Goal: Task Accomplishment & Management: Complete application form

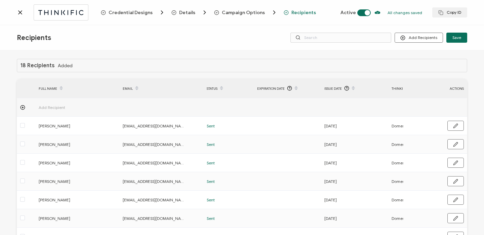
scroll to position [0, 324]
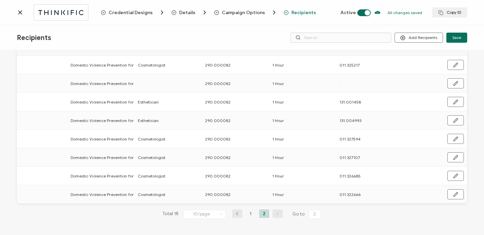
click at [18, 14] on icon at bounding box center [20, 12] width 7 height 7
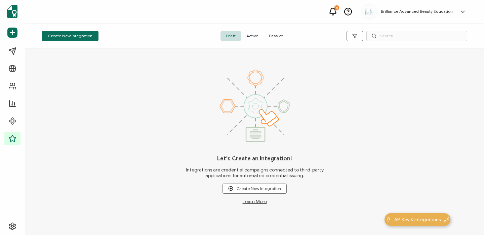
click at [248, 38] on span "Active" at bounding box center [252, 36] width 23 height 10
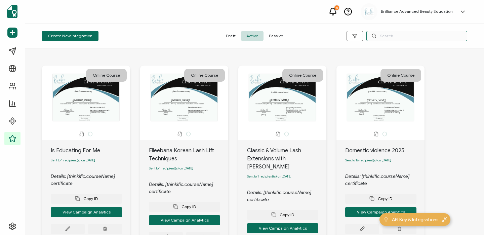
click at [426, 36] on input "text" at bounding box center [417, 36] width 101 height 10
type input "Salon"
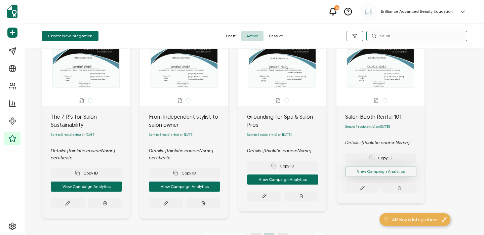
scroll to position [38, 0]
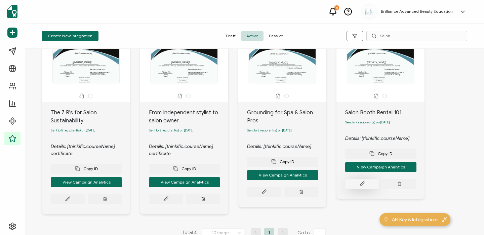
click at [361, 183] on button at bounding box center [362, 184] width 34 height 10
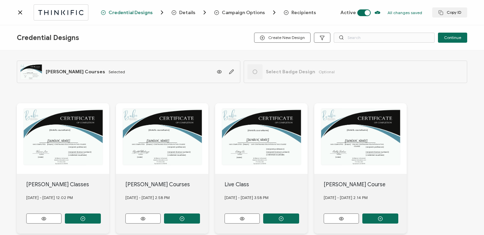
click at [298, 11] on span "Recipients" at bounding box center [304, 12] width 25 height 5
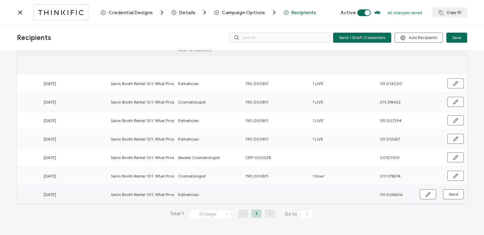
scroll to position [0, 324]
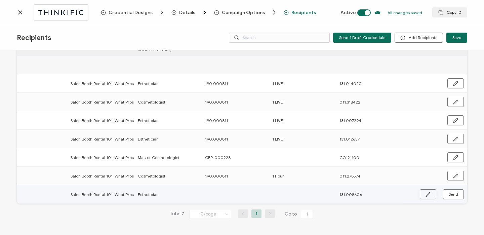
click at [430, 192] on button "button" at bounding box center [428, 194] width 16 height 10
click at [216, 194] on input "text" at bounding box center [234, 194] width 59 height 11
type input "1"
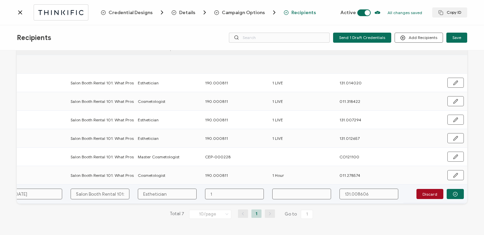
type input "19"
type input "190"
type input "190."
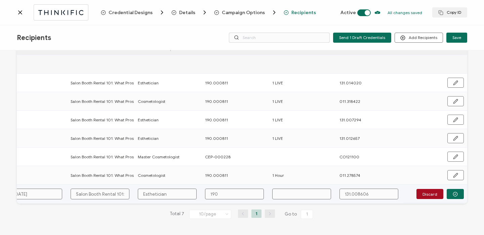
type input "190."
type input "190.0"
type input "190.00"
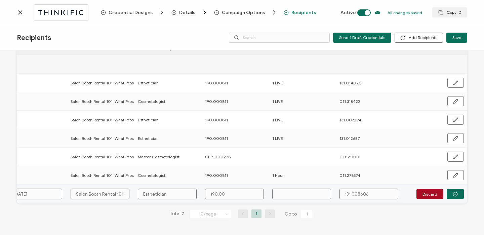
type input "190.000"
type input "190.0008"
type input "190.00081"
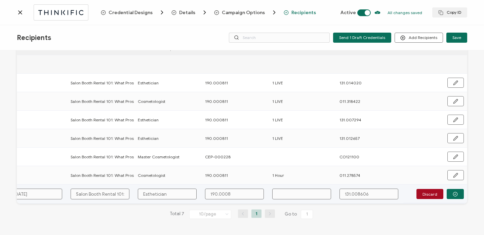
type input "190.00081"
type input "190.000811"
type input "1"
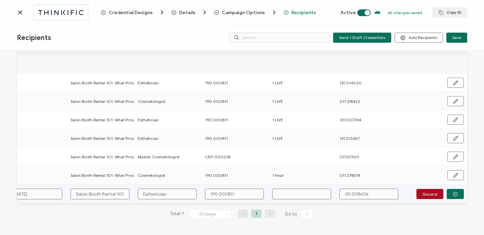
type input "1"
type input "1 H"
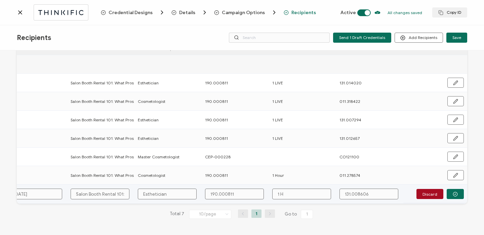
type input "1 Ho"
type input "1 Hou"
type input "1 Hour"
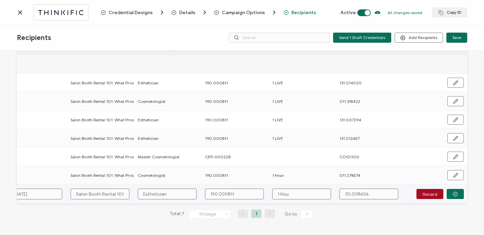
type input "1 Hour"
click at [453, 189] on button "button" at bounding box center [455, 194] width 17 height 10
click at [452, 192] on span "Send" at bounding box center [453, 194] width 9 height 4
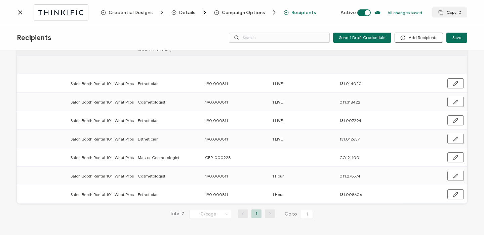
click at [16, 12] on div "Credential Designs Details Campaign Options Recipients Active All changes saved…" at bounding box center [242, 12] width 484 height 25
click at [20, 13] on icon at bounding box center [19, 12] width 3 height 3
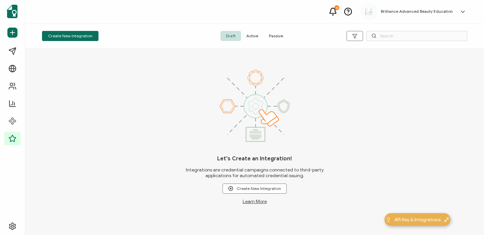
click at [251, 35] on span "Active" at bounding box center [252, 36] width 23 height 10
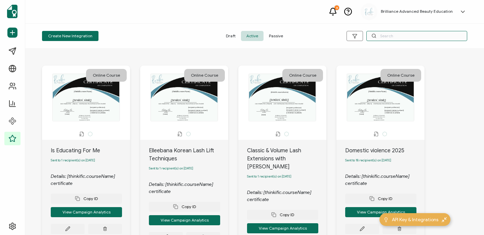
click at [383, 39] on input "text" at bounding box center [417, 36] width 101 height 10
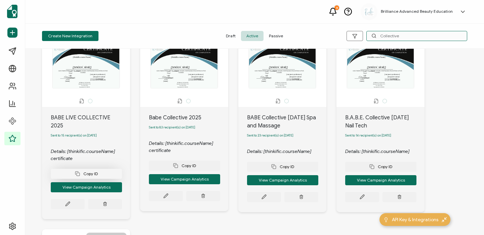
scroll to position [33, 0]
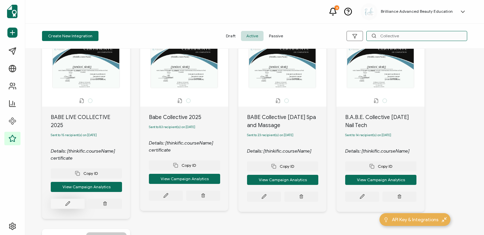
type input "Collective"
click at [69, 202] on icon at bounding box center [68, 204] width 4 height 4
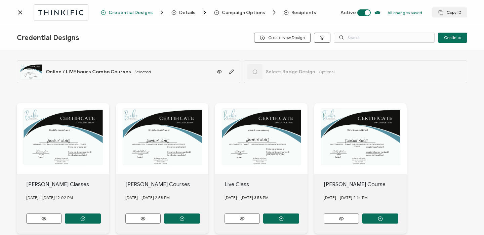
click at [296, 13] on span "Recipients" at bounding box center [304, 12] width 25 height 5
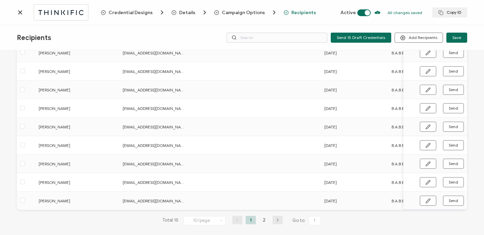
scroll to position [100, 0]
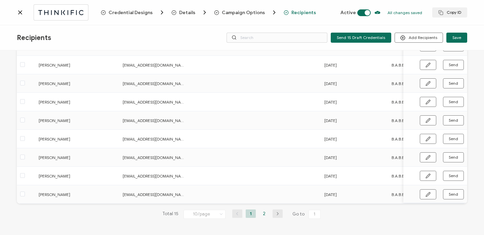
click at [263, 213] on li "2" at bounding box center [264, 214] width 10 height 8
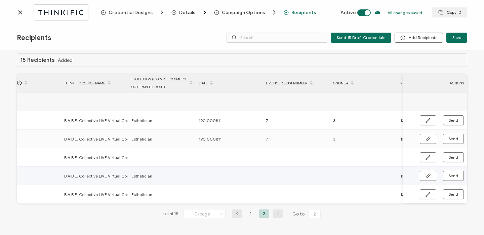
scroll to position [0, 369]
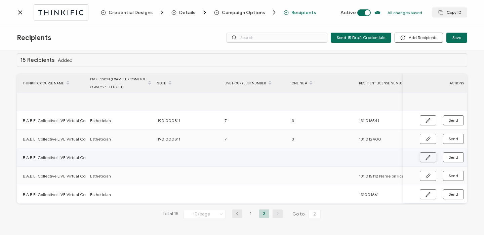
click at [422, 154] on button "button" at bounding box center [428, 157] width 16 height 10
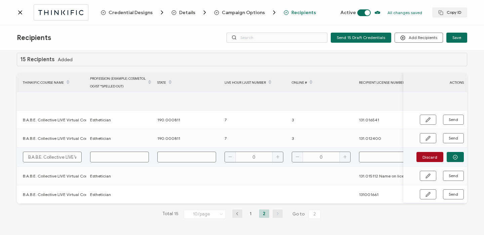
click at [127, 157] on input "text" at bounding box center [119, 157] width 59 height 11
click at [182, 159] on input "text" at bounding box center [186, 157] width 59 height 11
type input "1"
type input "19"
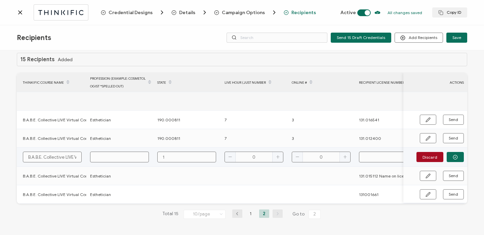
type input "19"
type input "190"
type input "190."
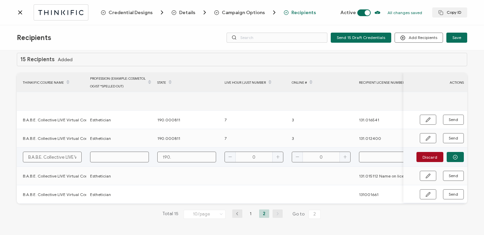
type input "190.0"
type input "190.00"
type input "190.000"
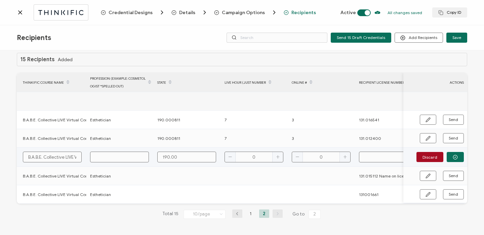
type input "190.000"
type input "190.0008"
type input "190.00081"
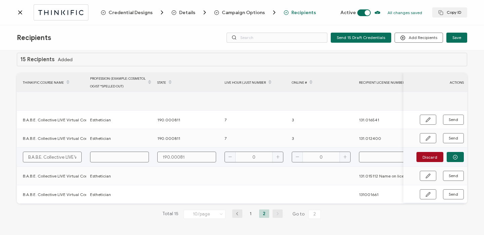
type input "190.000811"
type input "7"
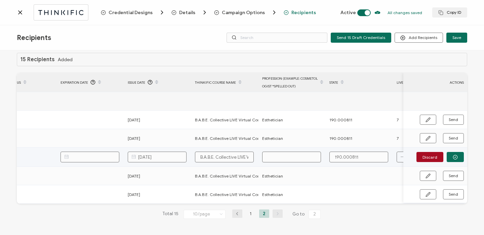
scroll to position [0, 66]
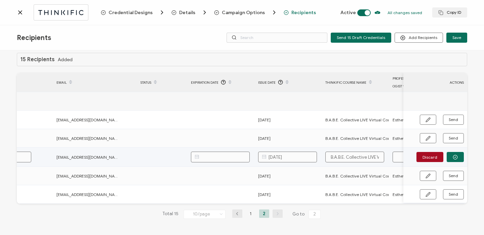
type input "3"
click at [291, 157] on input "[DATE]" at bounding box center [287, 157] width 59 height 11
type input "3"
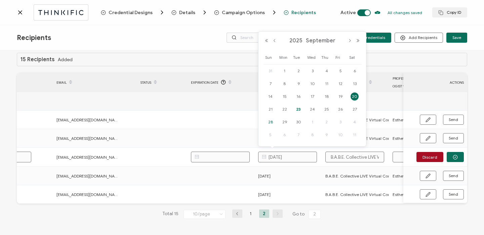
click at [271, 122] on span "28" at bounding box center [271, 122] width 8 height 8
type input "[DATE]"
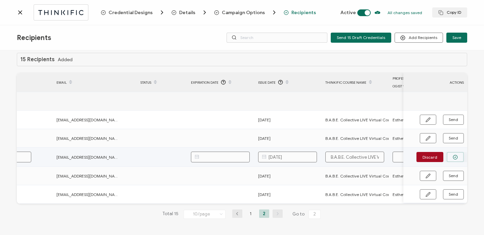
click at [453, 158] on icon "button" at bounding box center [455, 157] width 5 height 5
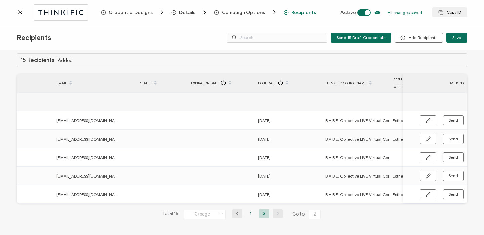
click at [246, 214] on li "1" at bounding box center [251, 214] width 10 height 8
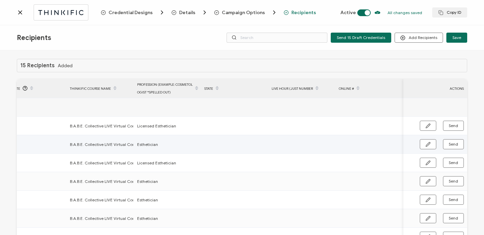
scroll to position [0, 391]
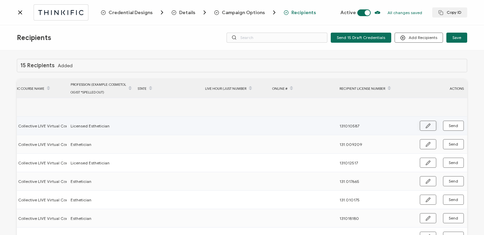
click at [428, 126] on icon "button" at bounding box center [428, 125] width 5 height 5
click at [348, 125] on input "131010587" at bounding box center [369, 126] width 59 height 11
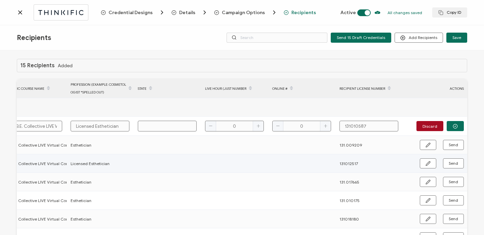
type input "131.010587"
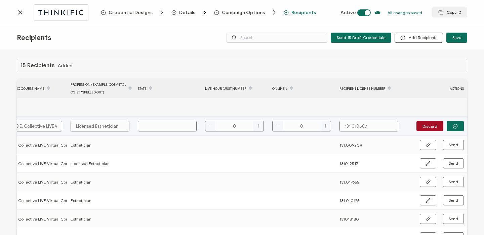
type input "131.010587"
click at [167, 127] on input "text" at bounding box center [167, 126] width 59 height 11
type input "1"
type input "19"
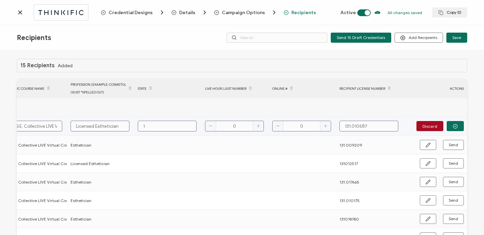
type input "19"
type input "190"
type input "190."
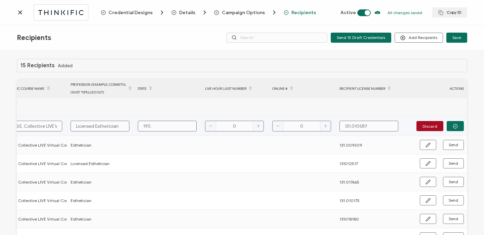
type input "190.0"
type input "190.00"
type input "190.000"
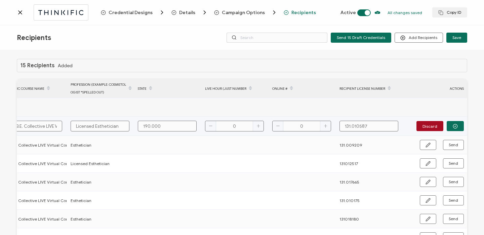
type input "190.000"
type input "190.0008"
type input "190.00081"
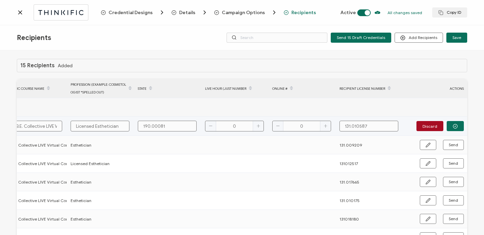
type input "190.000811"
type input "7"
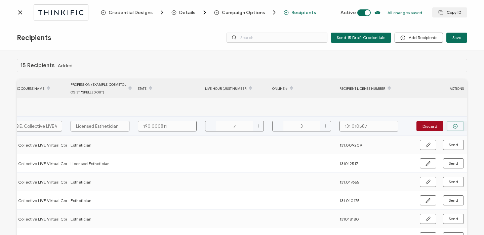
type input "3"
click at [453, 126] on icon "button" at bounding box center [455, 126] width 5 height 5
click at [420, 127] on button "button" at bounding box center [428, 126] width 16 height 10
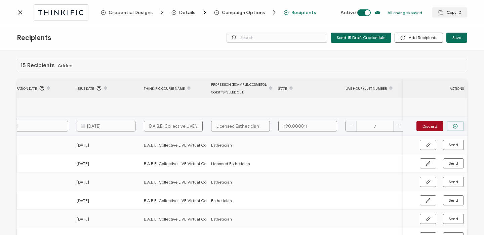
scroll to position [0, 155]
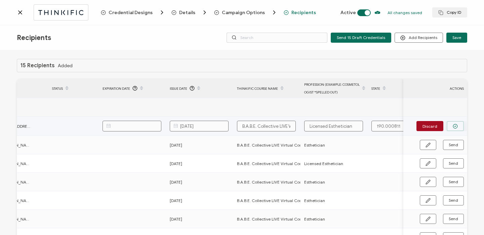
click at [189, 127] on body "Credential Designs Details Campaign Options Recipients Active All changes saved…" at bounding box center [242, 117] width 484 height 235
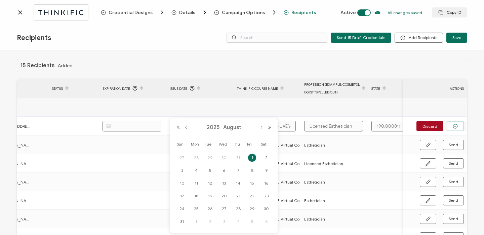
click at [262, 127] on button "Next Month" at bounding box center [262, 127] width 8 height 5
click at [184, 205] on span "28" at bounding box center [182, 209] width 8 height 8
type input "[DATE]"
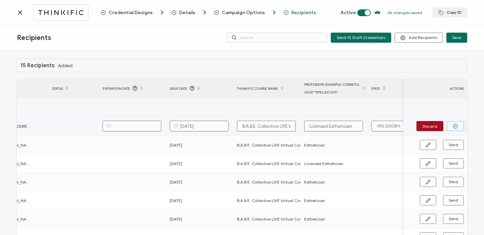
click at [455, 126] on icon "button" at bounding box center [455, 126] width 5 height 5
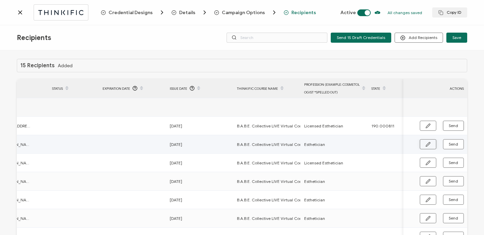
click at [426, 146] on icon "button" at bounding box center [428, 144] width 5 height 5
click at [189, 144] on input "[DATE]" at bounding box center [199, 144] width 59 height 11
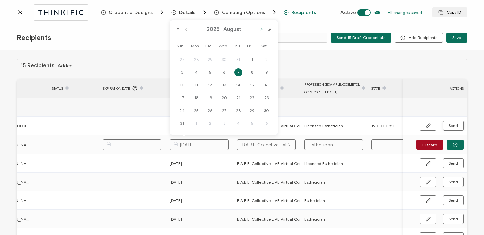
click at [259, 29] on button "Next Month" at bounding box center [262, 29] width 8 height 5
click at [182, 111] on span "28" at bounding box center [182, 111] width 8 height 8
type input "[DATE]"
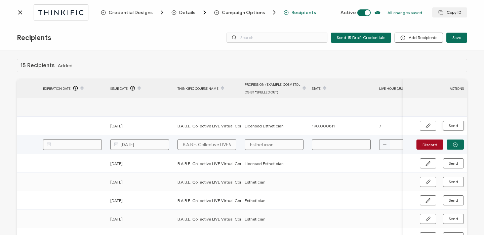
scroll to position [0, 226]
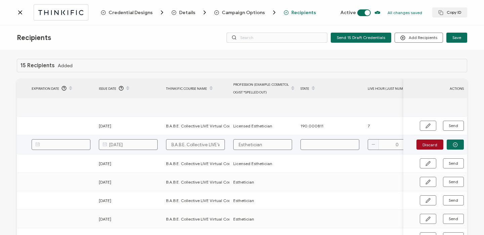
click at [335, 144] on input "text" at bounding box center [330, 144] width 59 height 11
type input "1"
type input "19"
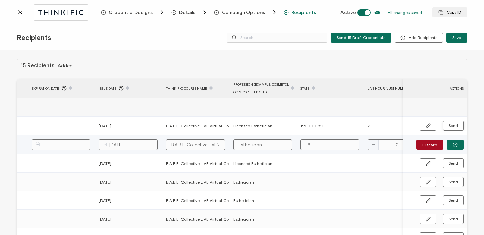
type input "190"
type input "190."
type input "190.0"
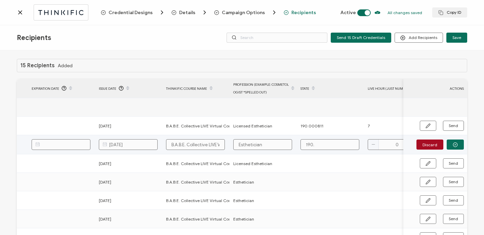
type input "190.0"
type input "190.00"
type input "190.000"
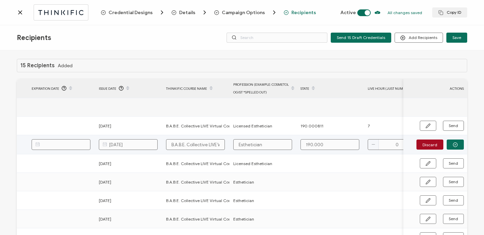
type input "190.0008"
type input "190.00081"
type input "190.000811"
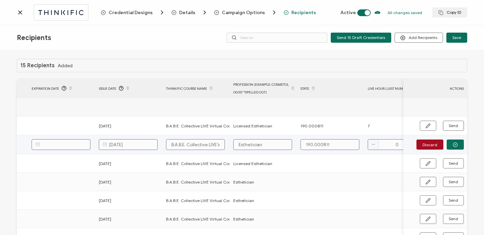
type input "190.000811"
type input "7"
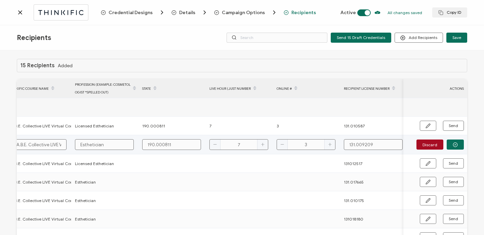
scroll to position [0, 391]
type input "3"
click at [447, 144] on button "button" at bounding box center [455, 145] width 17 height 10
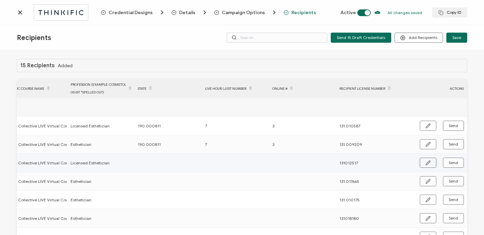
click at [427, 164] on icon "button" at bounding box center [428, 162] width 5 height 5
click at [348, 164] on input "131012517" at bounding box center [369, 163] width 59 height 11
type input "131.012517"
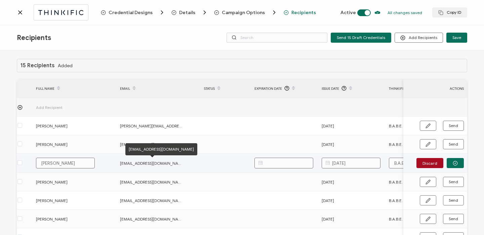
scroll to position [0, 0]
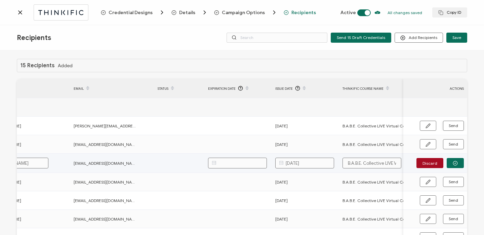
type input "131.012517"
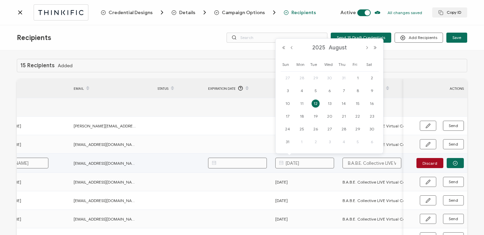
click at [304, 160] on input "[DATE]" at bounding box center [304, 163] width 59 height 11
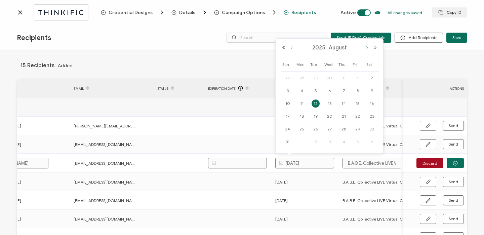
click at [363, 46] on button "Next Month" at bounding box center [367, 47] width 8 height 5
click at [289, 128] on span "28" at bounding box center [288, 129] width 8 height 8
type input "[DATE]"
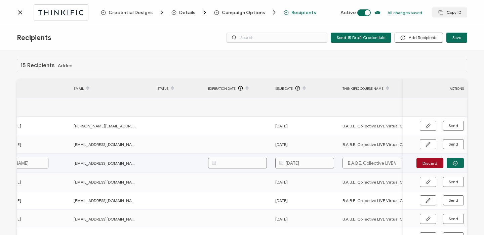
click at [313, 173] on td "[DATE]" at bounding box center [305, 163] width 67 height 19
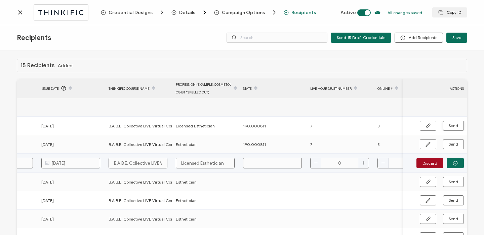
click at [276, 161] on input "text" at bounding box center [272, 163] width 59 height 11
type input "1"
type input "19"
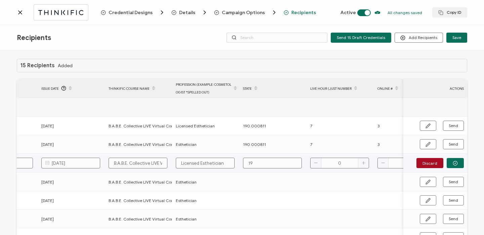
type input "190"
type input "190."
type input "190.0"
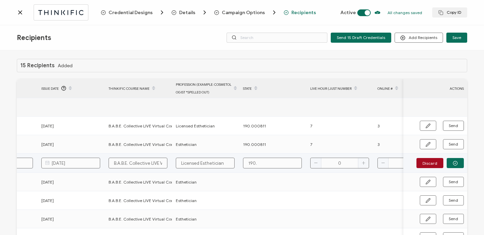
type input "190.0"
type input "190.00"
type input "190.000"
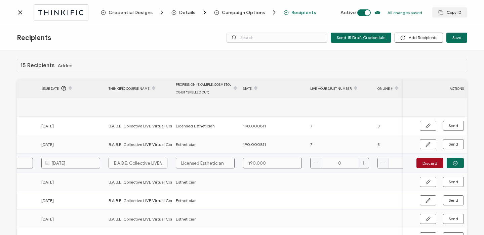
type input "190.0008"
type input "190.00081"
type input "190.000811"
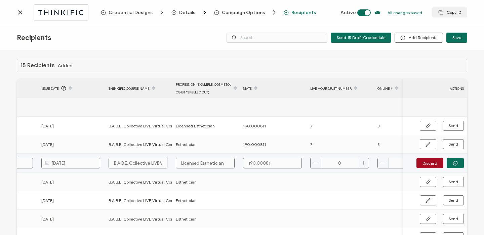
type input "190.000811"
type input "7"
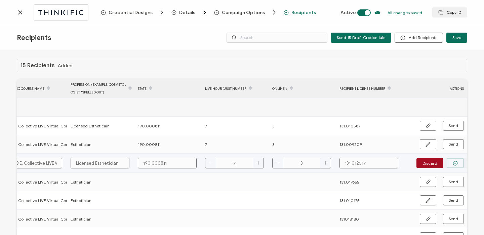
type input "3"
click at [453, 163] on circle "button" at bounding box center [455, 163] width 4 height 4
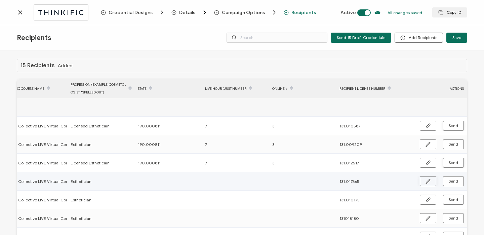
click at [423, 182] on button "button" at bounding box center [428, 181] width 16 height 10
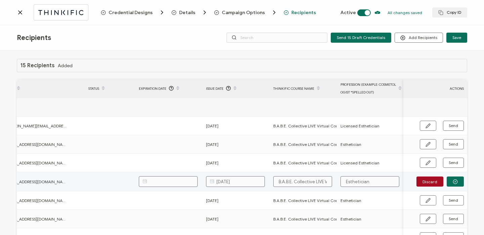
click at [238, 182] on input "[DATE]" at bounding box center [235, 181] width 59 height 11
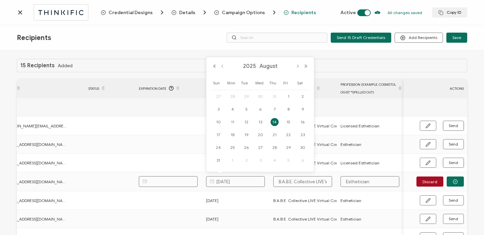
click at [223, 66] on button "Previous Month" at bounding box center [223, 66] width 8 height 5
click at [296, 69] on div "[DATE]" at bounding box center [261, 66] width 100 height 10
click at [297, 67] on button "Next Month" at bounding box center [298, 66] width 8 height 5
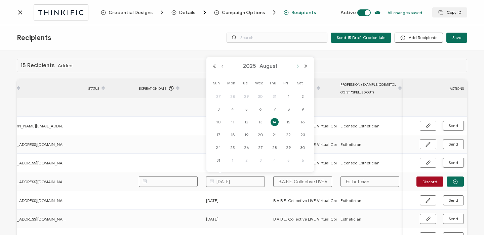
click at [297, 67] on button "Next Month" at bounding box center [298, 66] width 8 height 5
click at [219, 147] on span "28" at bounding box center [219, 148] width 8 height 8
type input "[DATE]"
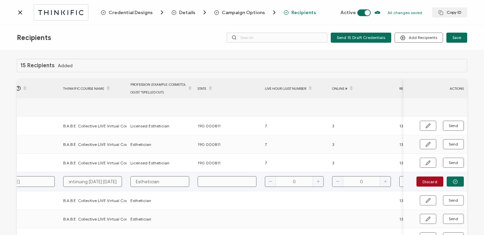
click at [232, 185] on input "text" at bounding box center [227, 181] width 59 height 11
type input "1"
type input "19"
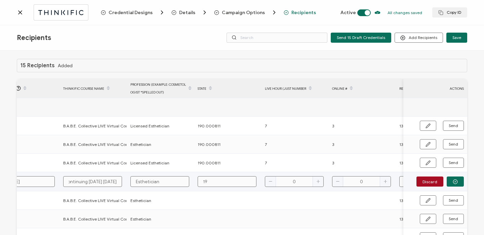
type input "190"
type input "190."
type input "190.0"
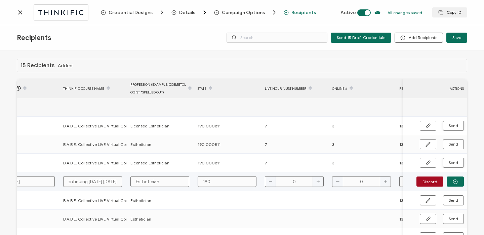
type input "190.0"
type input "190.00"
type input "190.000"
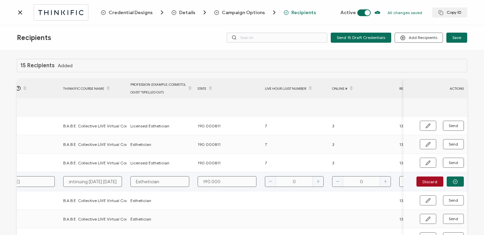
type input "190.0008"
type input "190.00081"
type input "190.000811"
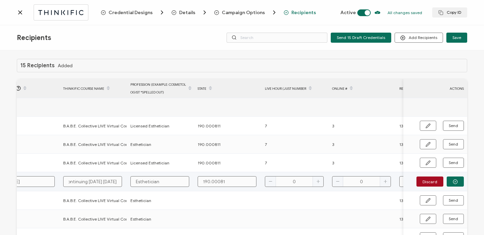
type input "190.000811"
type input "7"
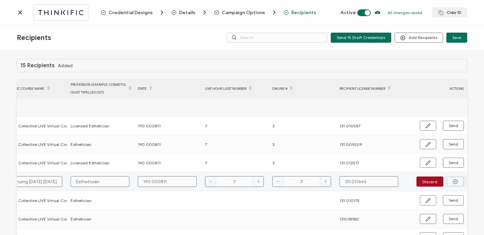
type input "3"
click at [453, 181] on icon "button" at bounding box center [455, 181] width 5 height 5
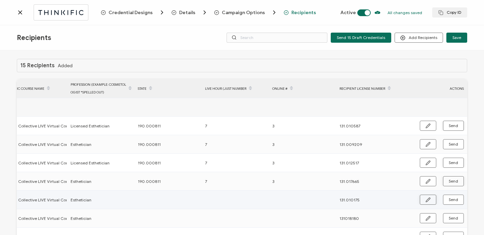
click at [427, 198] on icon "button" at bounding box center [428, 200] width 4 height 4
click at [183, 201] on input "text" at bounding box center [167, 200] width 59 height 11
type input "1"
type input "19"
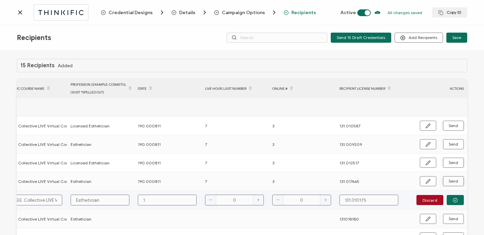
type input "19"
type input "190"
type input "190."
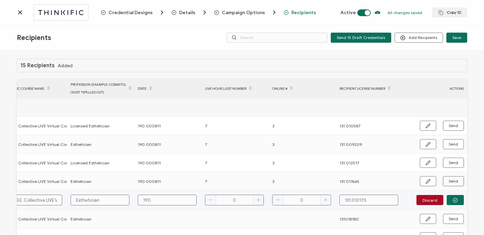
type input "190.0"
type input "190.00"
type input "190.000"
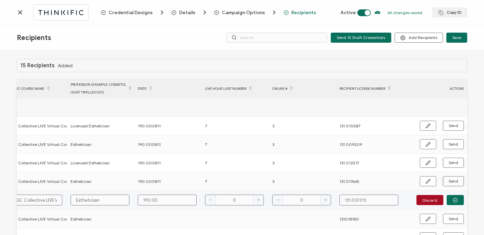
type input "190.000"
type input "190.0008"
type input "190.00081"
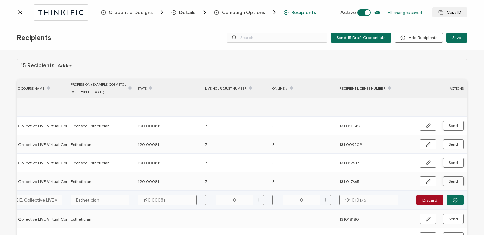
type input "190.000811"
type input "7"
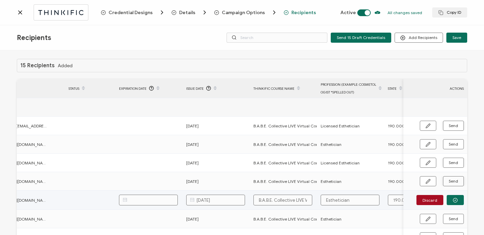
click at [213, 201] on input "[DATE]" at bounding box center [215, 200] width 59 height 11
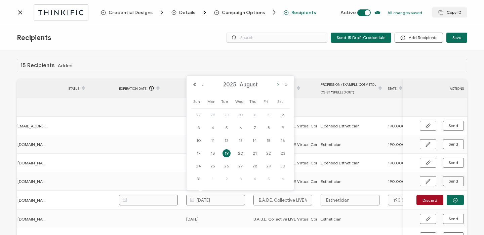
click at [279, 85] on button "Next Month" at bounding box center [278, 84] width 8 height 5
click at [199, 165] on span "28" at bounding box center [199, 166] width 8 height 8
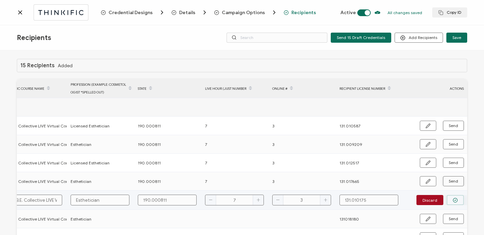
click at [450, 200] on button "button" at bounding box center [455, 200] width 17 height 10
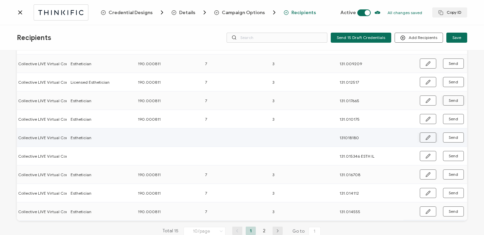
click at [427, 136] on icon "button" at bounding box center [428, 137] width 5 height 5
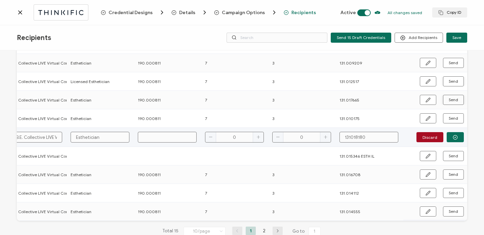
click at [164, 138] on input "text" at bounding box center [167, 137] width 59 height 11
click at [348, 139] on input "131018180" at bounding box center [369, 137] width 59 height 11
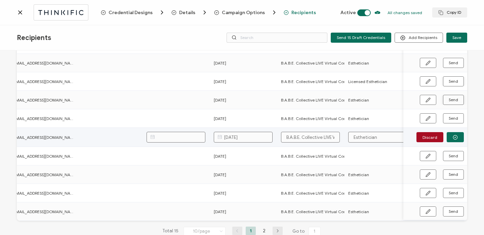
click at [232, 138] on input "[DATE]" at bounding box center [243, 137] width 59 height 11
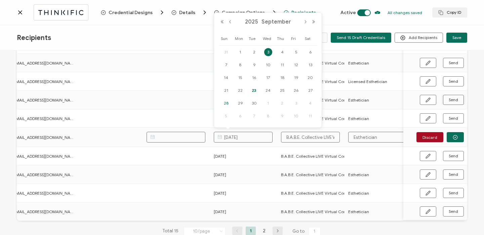
click at [226, 103] on span "28" at bounding box center [226, 103] width 8 height 8
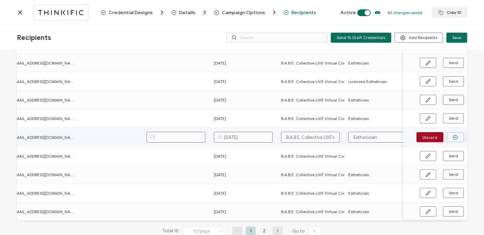
click at [455, 137] on icon "button" at bounding box center [455, 137] width 5 height 5
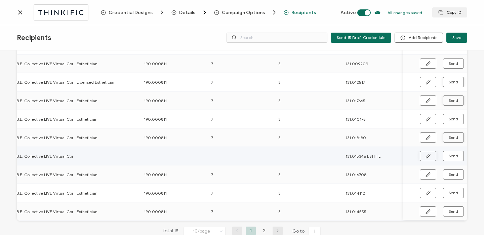
click at [420, 155] on button "button" at bounding box center [428, 156] width 16 height 10
click at [124, 154] on input "text" at bounding box center [106, 155] width 59 height 11
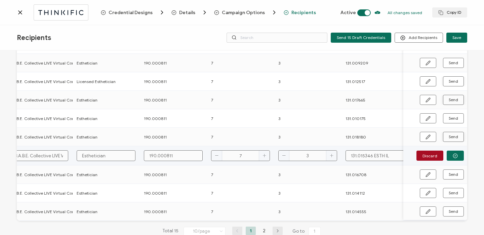
click at [381, 158] on input "131.015346 ESTH IL" at bounding box center [375, 155] width 59 height 11
drag, startPoint x: 375, startPoint y: 156, endPoint x: 391, endPoint y: 156, distance: 16.1
click at [391, 156] on input "131.015346 ESTH IL" at bounding box center [375, 155] width 59 height 11
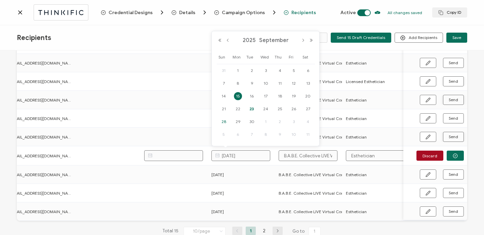
click at [225, 119] on span "28" at bounding box center [224, 122] width 8 height 8
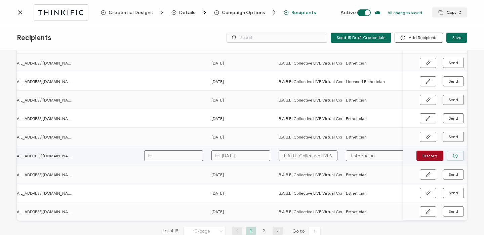
click at [449, 155] on button "button" at bounding box center [455, 156] width 17 height 10
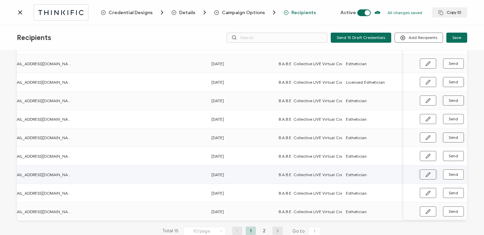
click at [426, 174] on icon "button" at bounding box center [428, 174] width 5 height 5
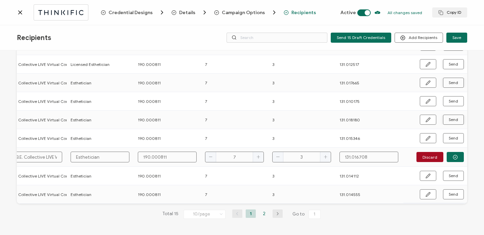
click at [262, 214] on li "2" at bounding box center [264, 214] width 10 height 8
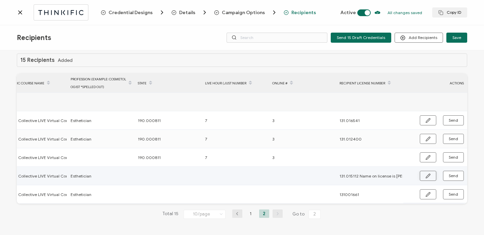
click at [429, 174] on icon "button" at bounding box center [428, 176] width 5 height 5
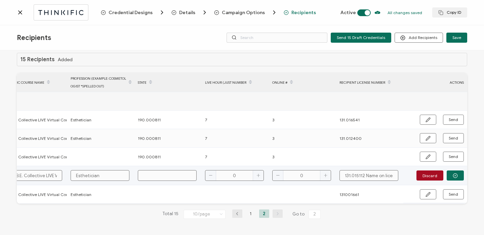
click at [155, 175] on input "text" at bounding box center [167, 175] width 59 height 11
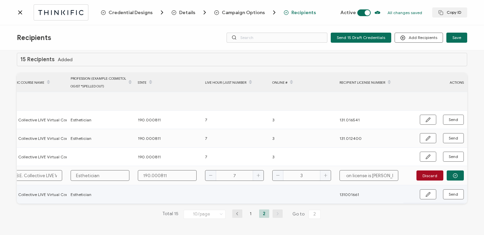
drag, startPoint x: 363, startPoint y: 176, endPoint x: 399, endPoint y: 185, distance: 37.1
click at [399, 185] on tbody "Add Recipient [PERSON_NAME] [EMAIL_ADDRESS][DOMAIN_NAME] [DATE] B.A.B.E. Collec…" at bounding box center [47, 148] width 839 height 112
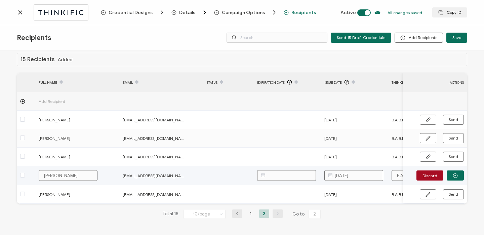
drag, startPoint x: 53, startPoint y: 176, endPoint x: 41, endPoint y: 176, distance: 12.1
click at [41, 176] on input "[PERSON_NAME]" at bounding box center [68, 175] width 59 height 11
click at [453, 174] on icon "button" at bounding box center [455, 175] width 5 height 5
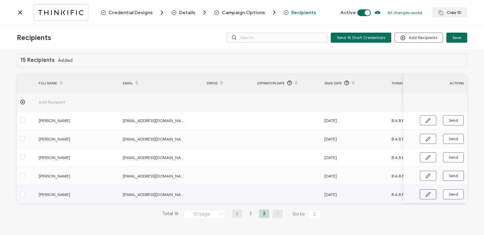
click at [426, 193] on icon "button" at bounding box center [428, 194] width 4 height 4
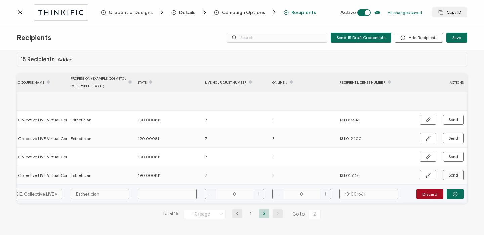
click at [160, 194] on input "text" at bounding box center [167, 194] width 59 height 11
click at [349, 193] on input "131001661" at bounding box center [369, 194] width 59 height 11
click at [449, 192] on button "button" at bounding box center [455, 194] width 17 height 10
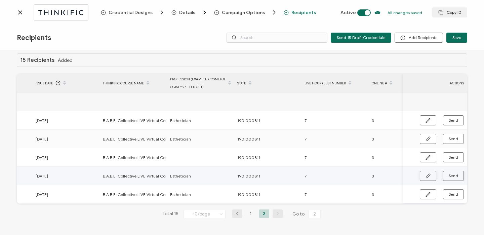
click at [425, 177] on button "button" at bounding box center [428, 176] width 16 height 10
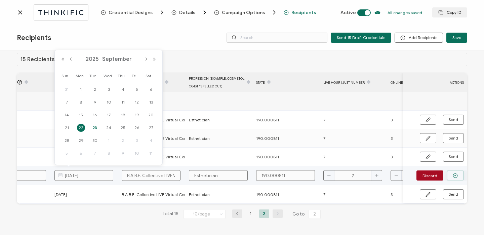
click at [84, 176] on input "[DATE]" at bounding box center [83, 175] width 59 height 11
click at [69, 138] on span "28" at bounding box center [67, 141] width 8 height 8
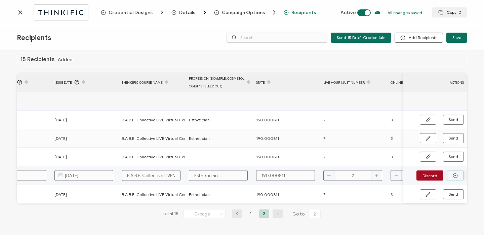
click at [456, 174] on button "button" at bounding box center [455, 176] width 17 height 10
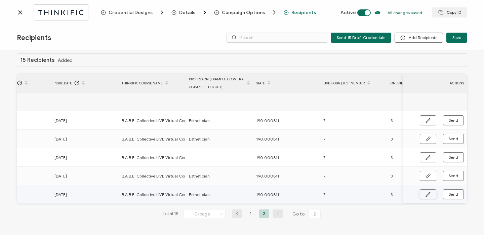
click at [427, 192] on icon "button" at bounding box center [428, 194] width 5 height 5
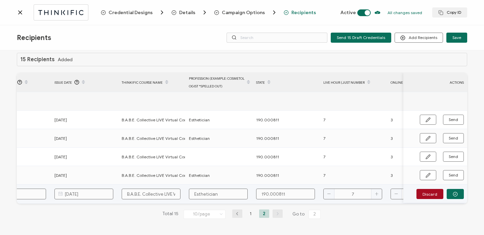
click at [72, 194] on input "[DATE]" at bounding box center [83, 194] width 59 height 11
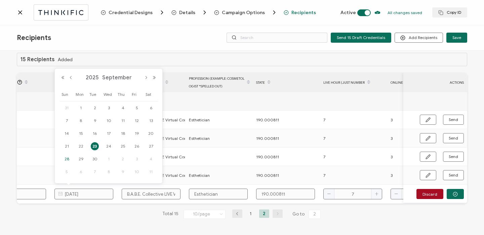
click at [64, 156] on span "28" at bounding box center [67, 159] width 8 height 8
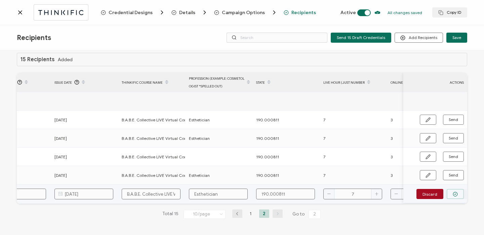
click at [455, 194] on icon "button" at bounding box center [455, 194] width 1 height 1
